Goal: Task Accomplishment & Management: Manage account settings

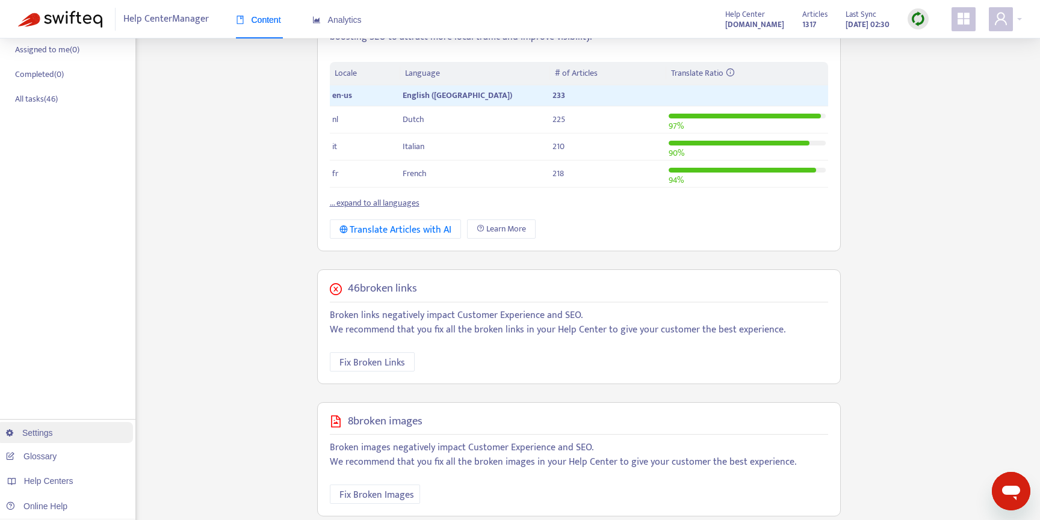
scroll to position [374, 0]
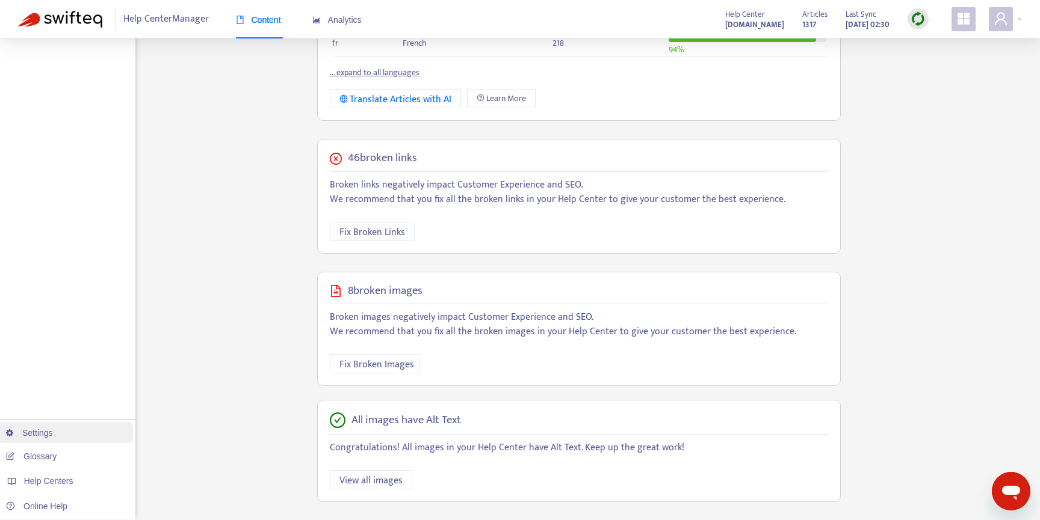
click at [53, 429] on link "Settings" at bounding box center [29, 433] width 47 height 10
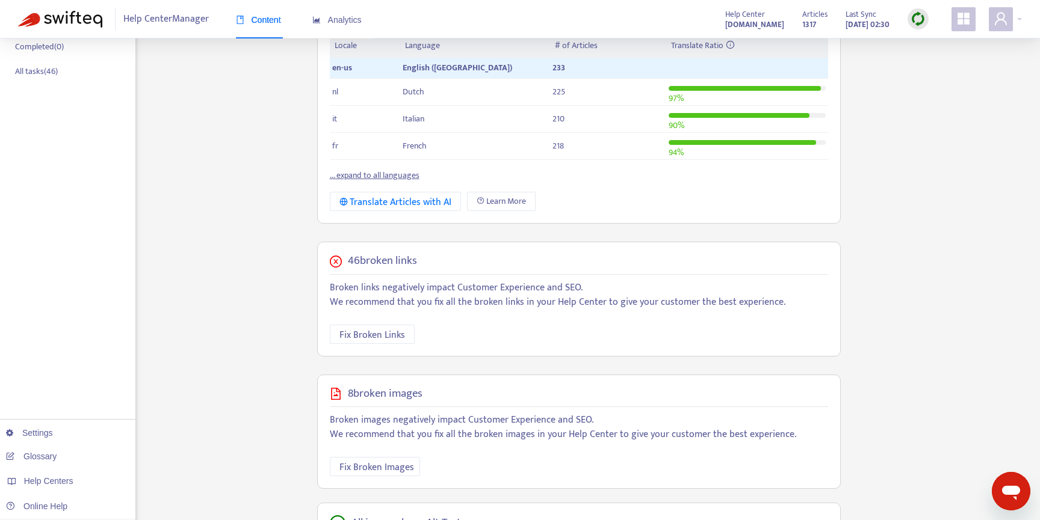
scroll to position [0, 0]
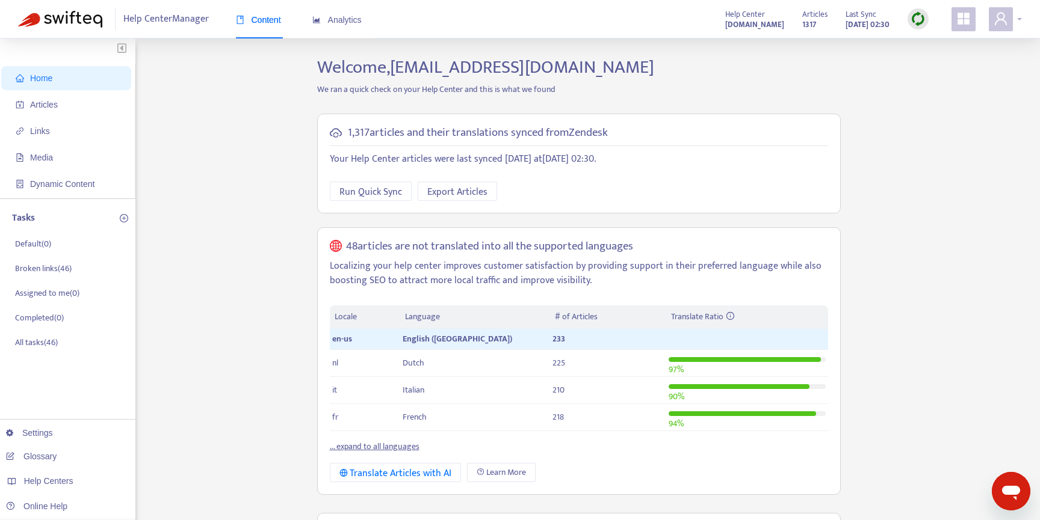
click at [1000, 22] on icon "user" at bounding box center [1000, 18] width 14 height 14
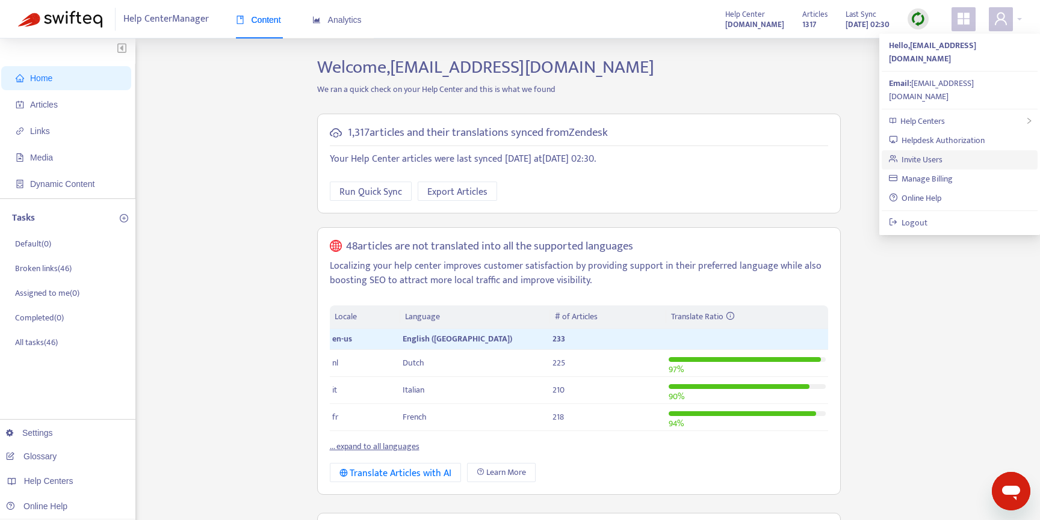
click at [943, 153] on link "Invite Users" at bounding box center [916, 160] width 54 height 14
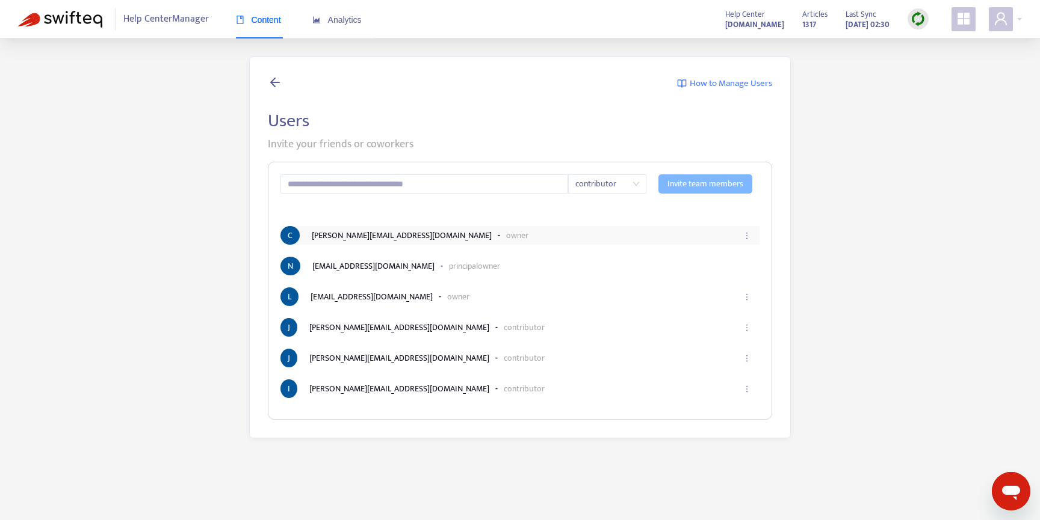
click at [506, 241] on p "owner" at bounding box center [517, 235] width 22 height 13
